Goal: Find contact information

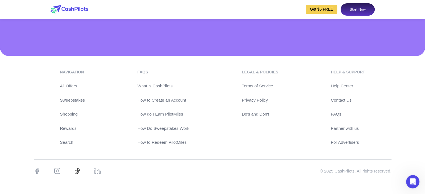
scroll to position [2681, 0]
click at [341, 100] on link "Contact Us" at bounding box center [348, 100] width 34 height 6
click at [384, 100] on div "navigation All Offers Sweepstakes Shopping Rewards Search FAQs What is CashPilo…" at bounding box center [213, 107] width 358 height 77
click at [342, 100] on link "Contact Us" at bounding box center [348, 100] width 34 height 6
click at [344, 129] on link "Partner with us" at bounding box center [348, 129] width 34 height 6
